Goal: Information Seeking & Learning: Check status

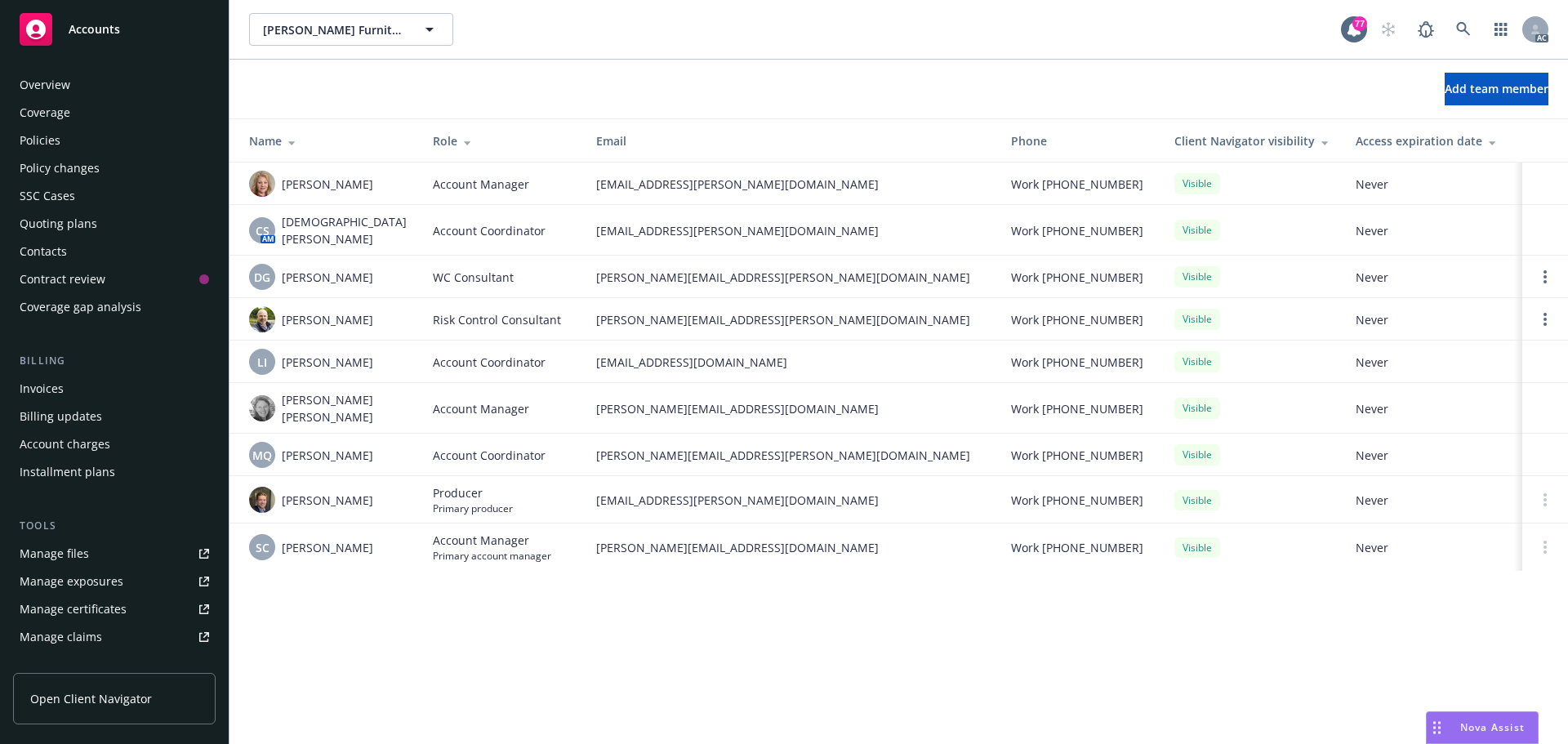
click at [98, 86] on div "Overview" at bounding box center [115, 85] width 189 height 26
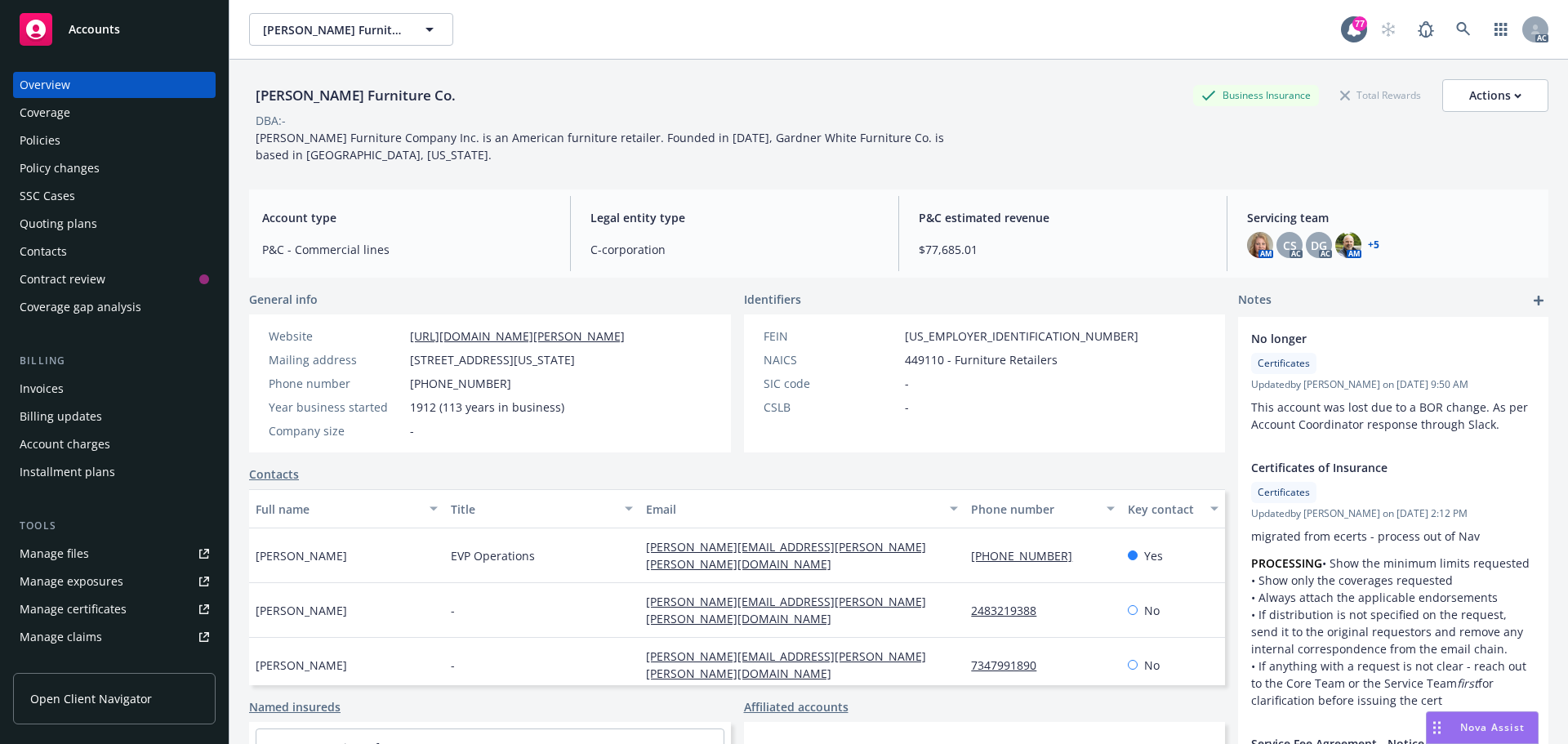
click at [88, 133] on div "Policies" at bounding box center [115, 140] width 189 height 26
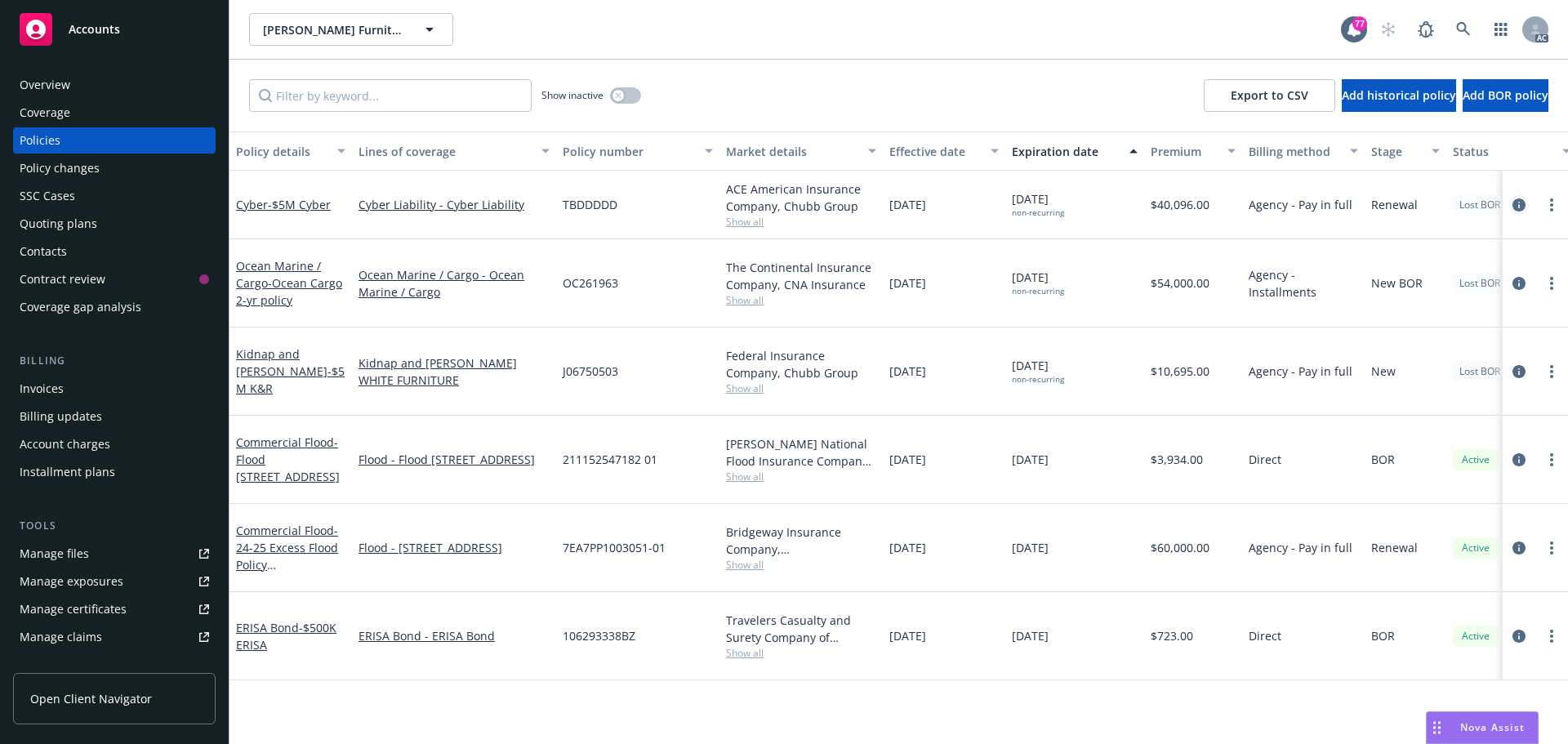
click at [1520, 202] on icon "circleInformation" at bounding box center [1519, 205] width 13 height 13
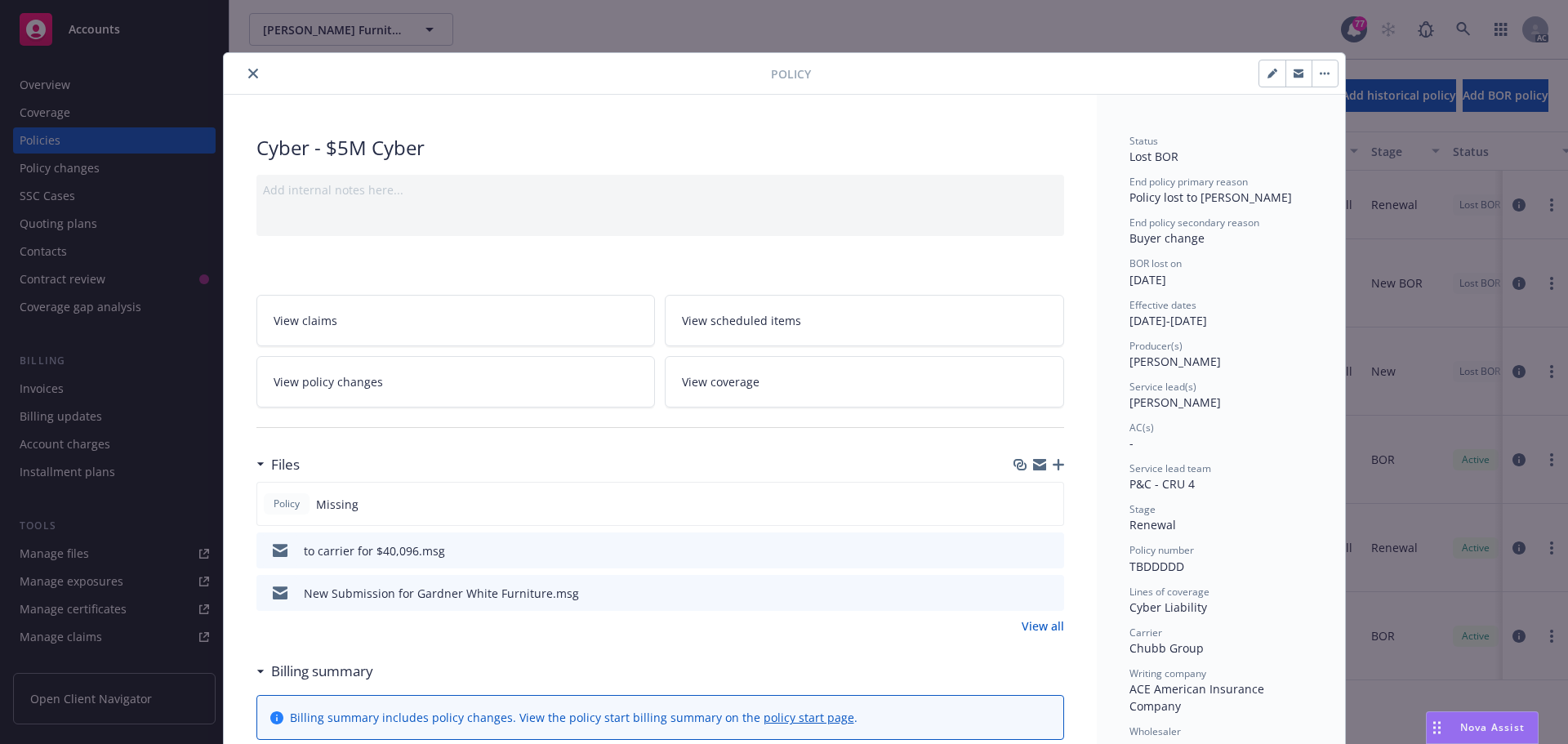
click at [249, 76] on icon "close" at bounding box center [253, 74] width 10 height 10
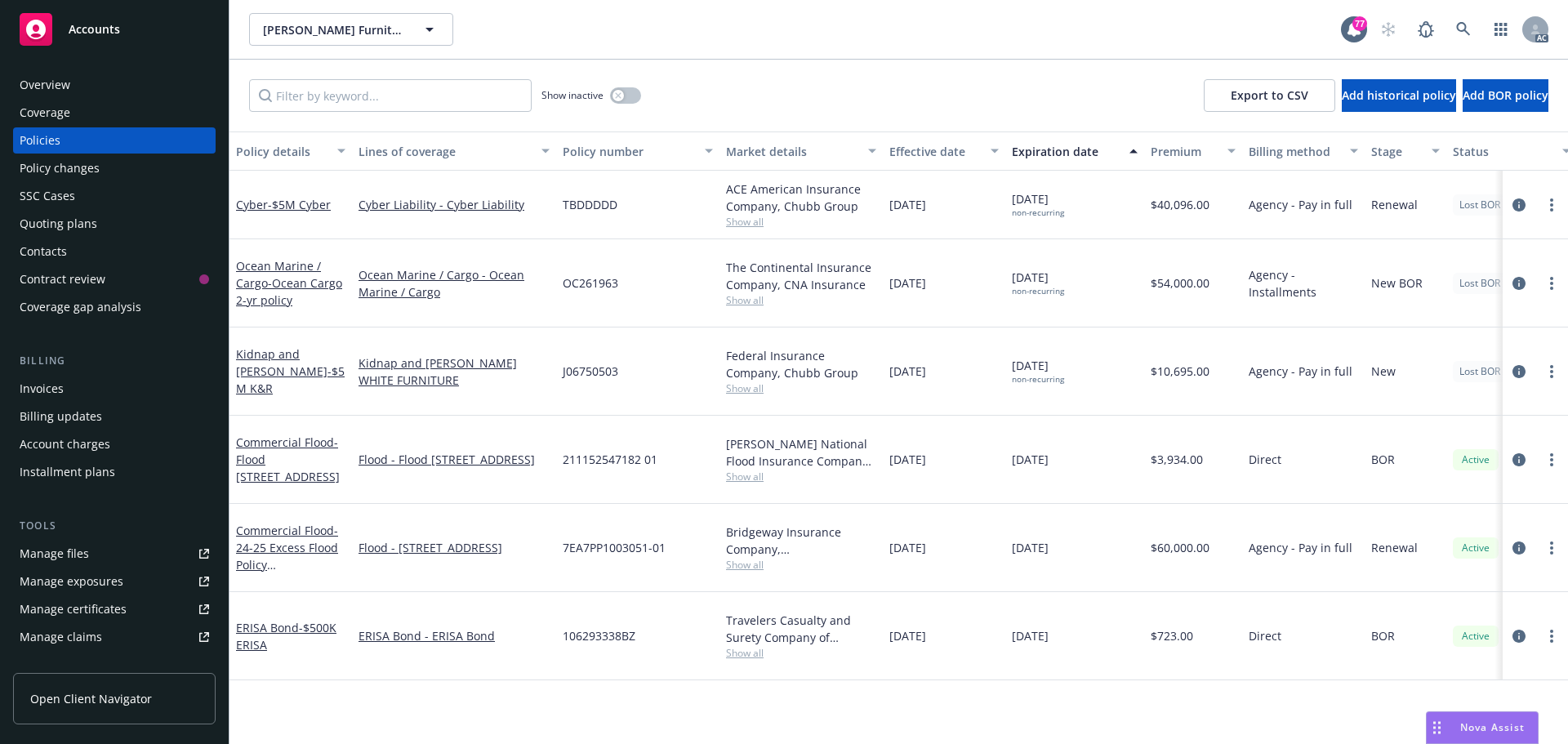
click at [73, 88] on div "Overview" at bounding box center [115, 85] width 189 height 26
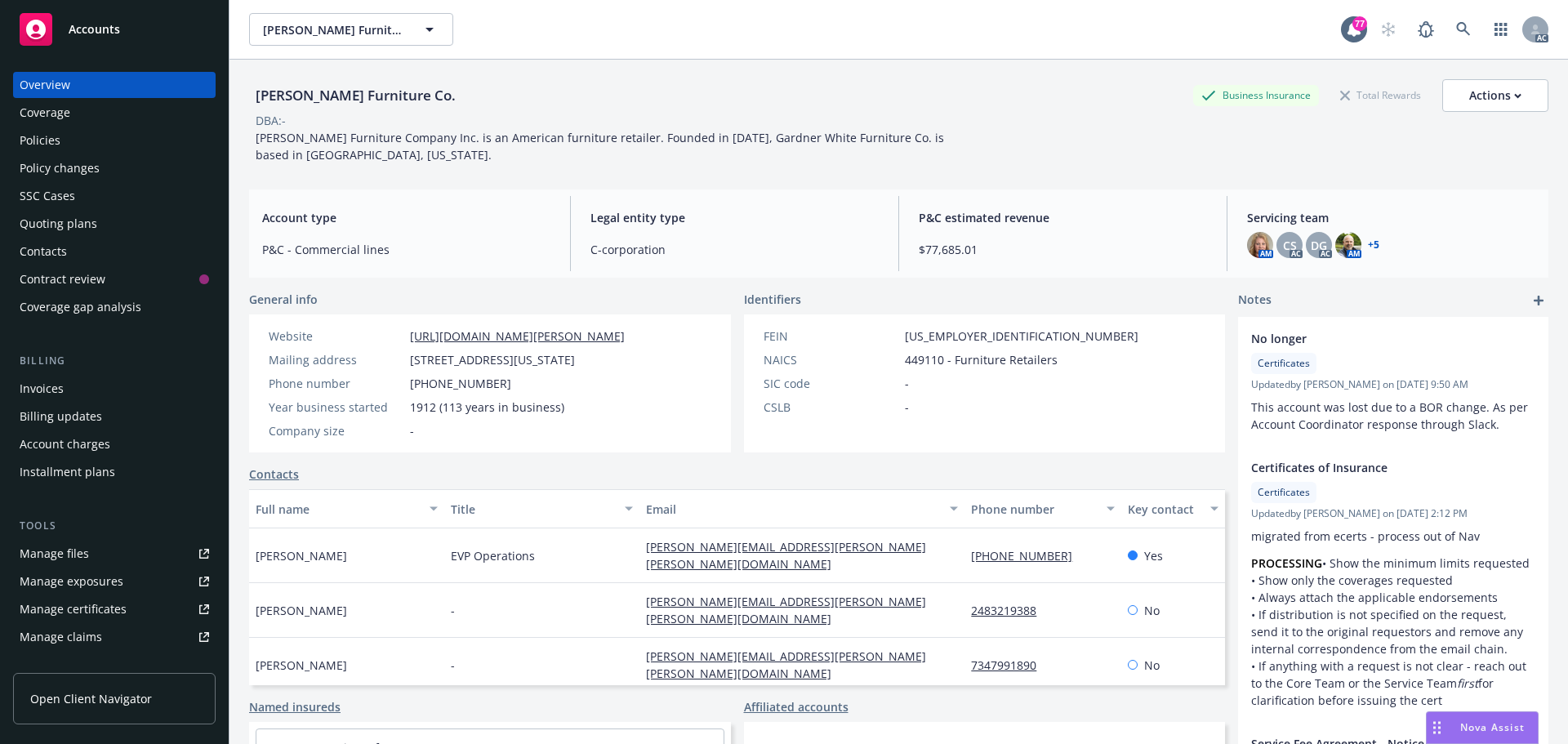
drag, startPoint x: 89, startPoint y: 147, endPoint x: 167, endPoint y: 146, distance: 78.0
click at [89, 147] on div "Policies" at bounding box center [115, 140] width 189 height 26
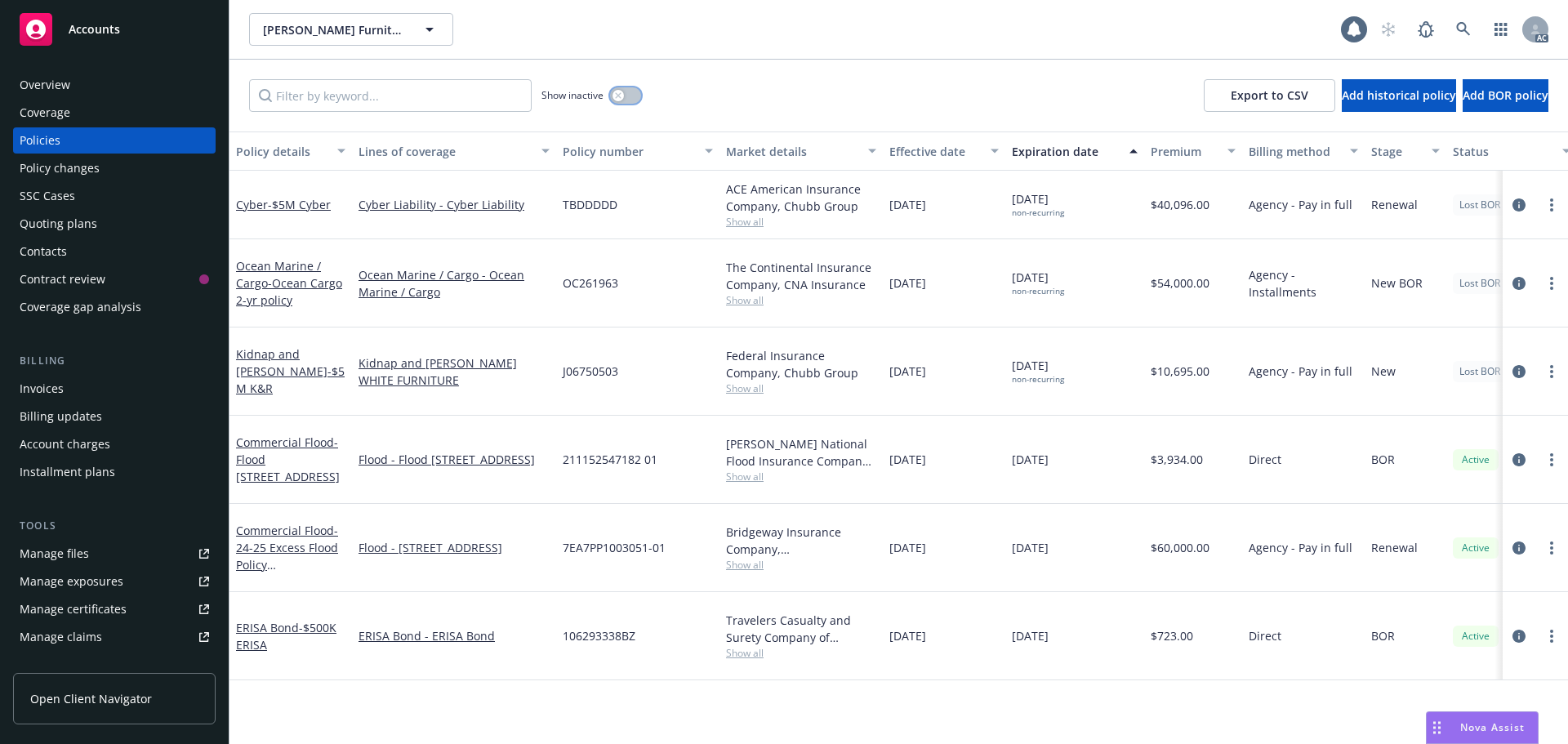
click at [620, 95] on icon "button" at bounding box center [618, 95] width 6 height 6
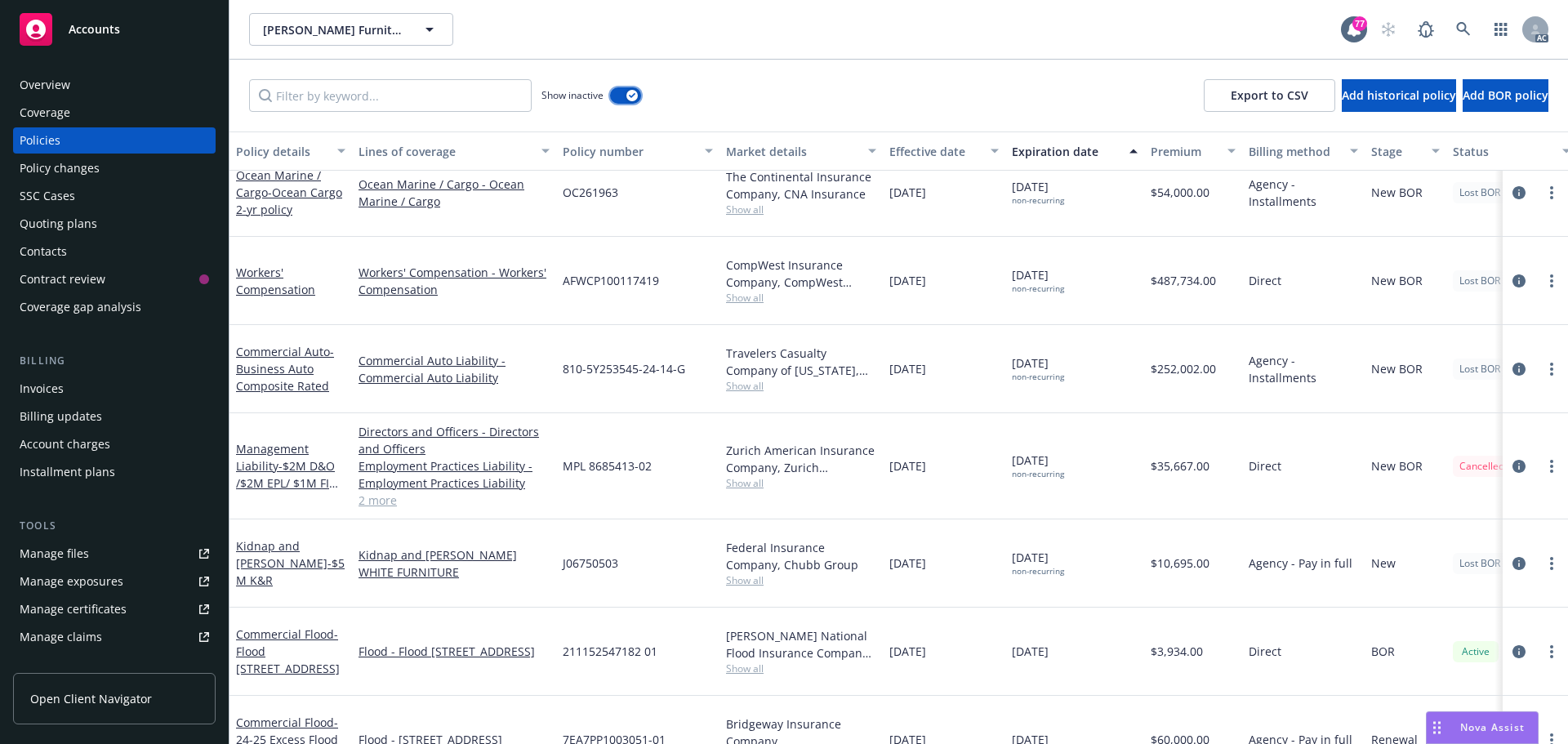
scroll to position [1140, 0]
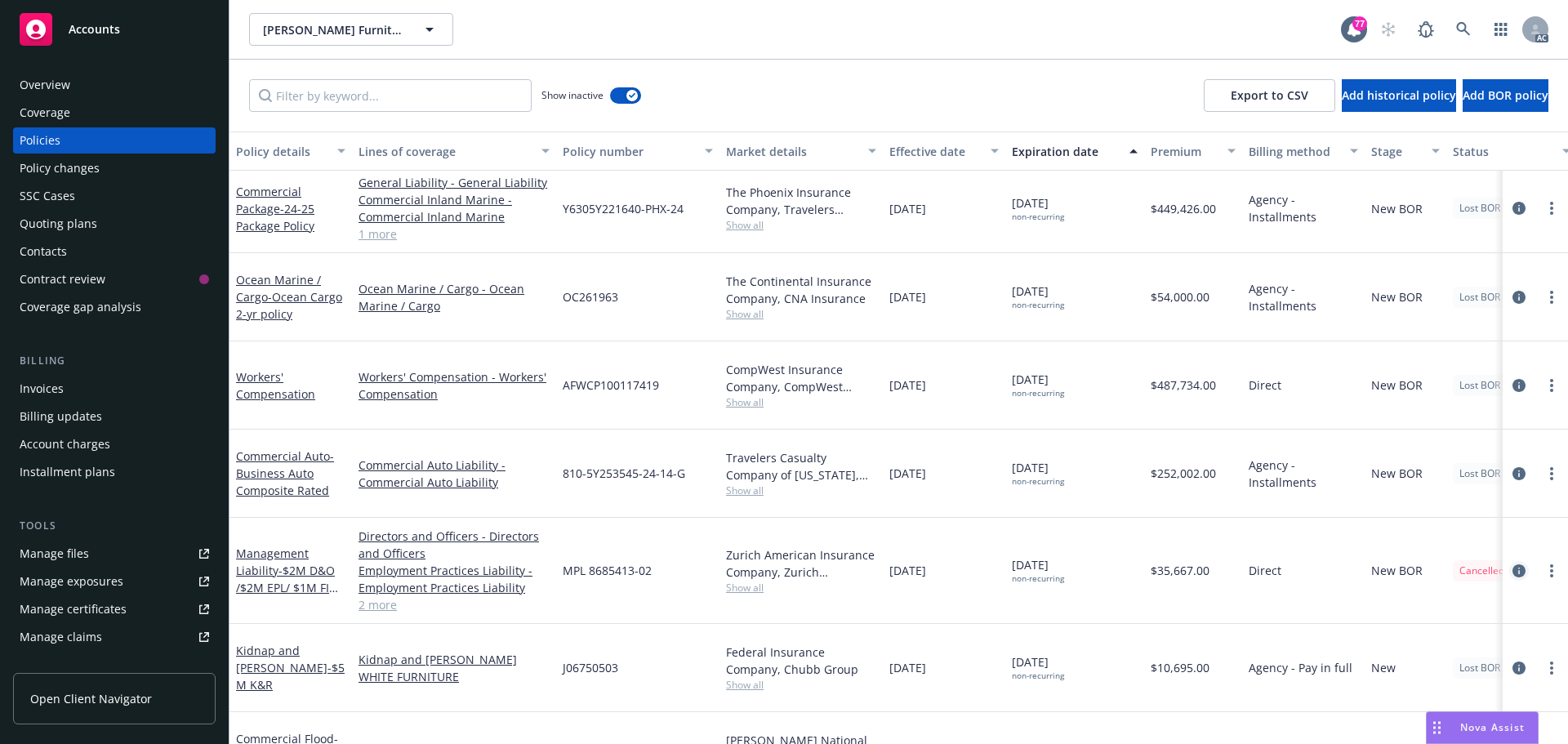
click at [1512, 565] on icon "circleInformation" at bounding box center [1519, 571] width 13 height 13
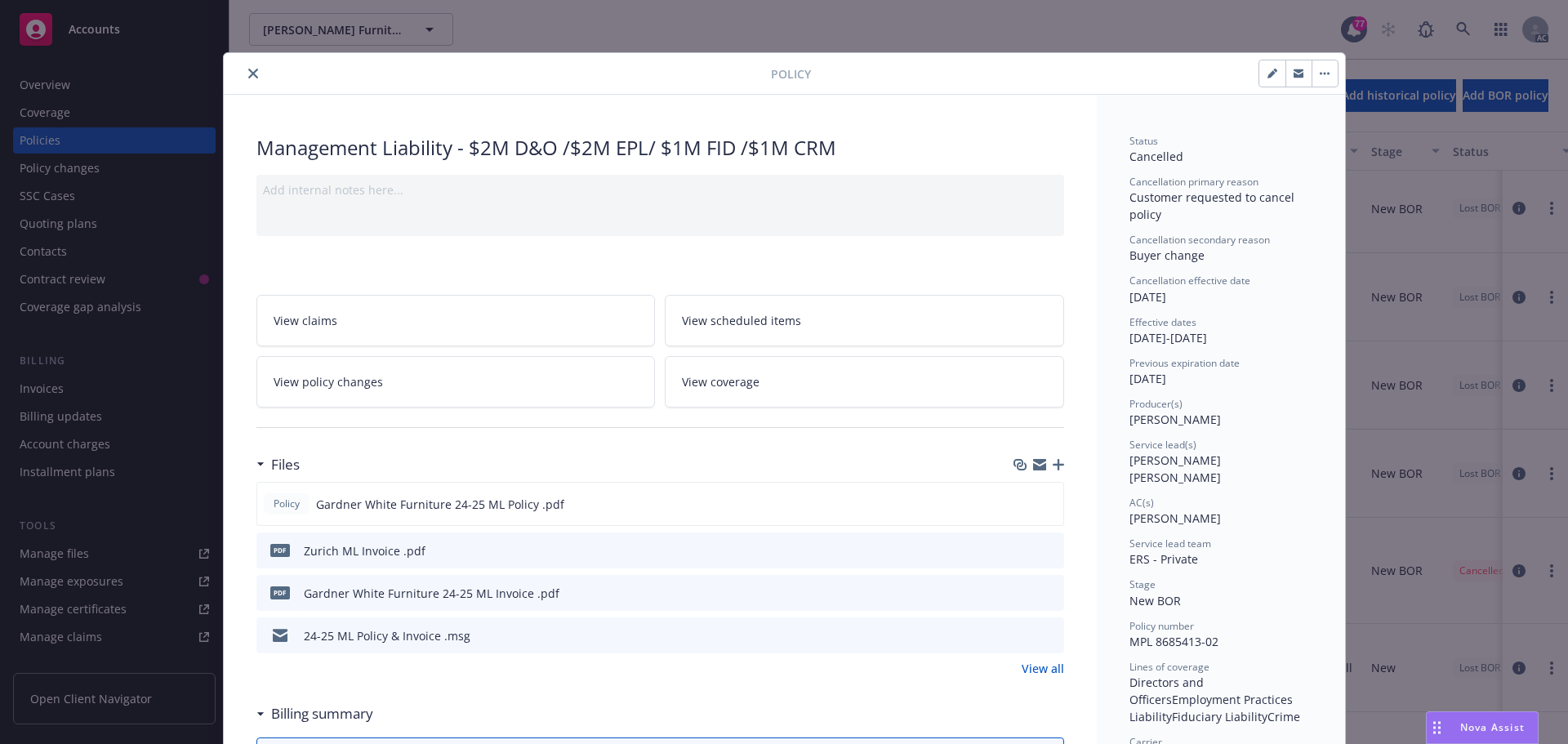
click at [248, 70] on icon "close" at bounding box center [253, 74] width 10 height 10
